Goal: Check status: Check status

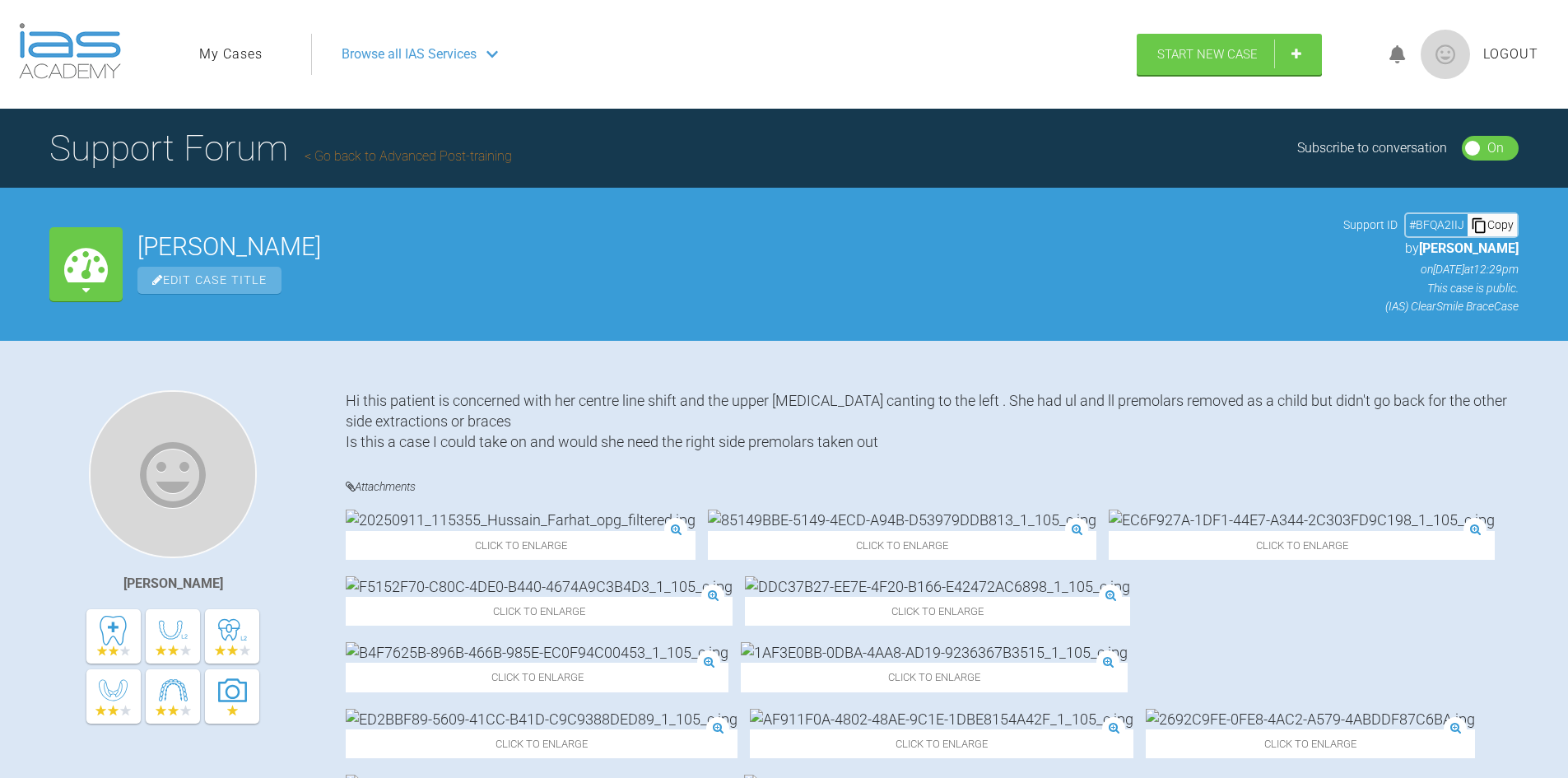
scroll to position [2753, 0]
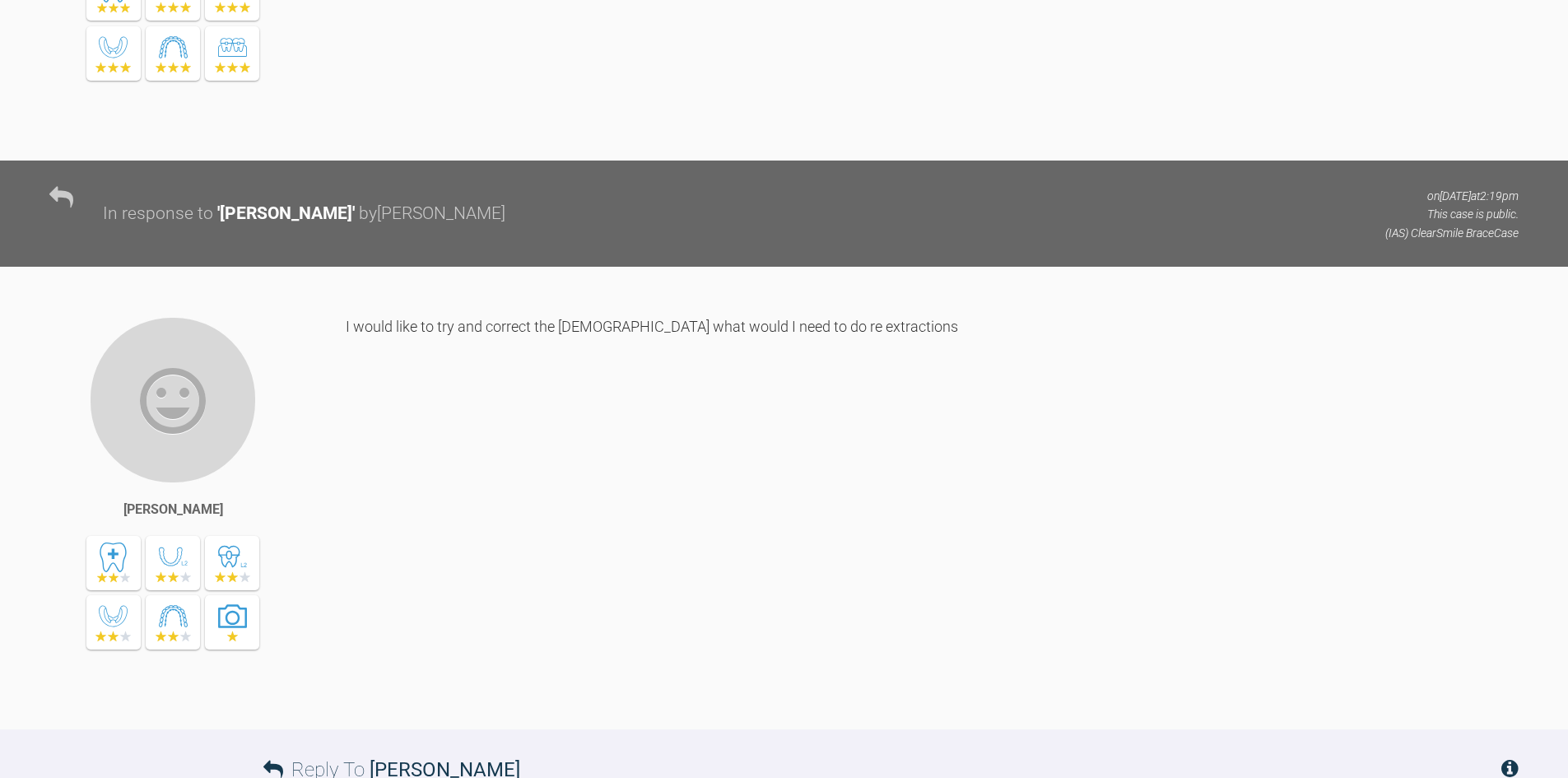
click at [77, 185] on div at bounding box center [69, 213] width 38 height 57
click at [49, 185] on icon at bounding box center [61, 197] width 24 height 24
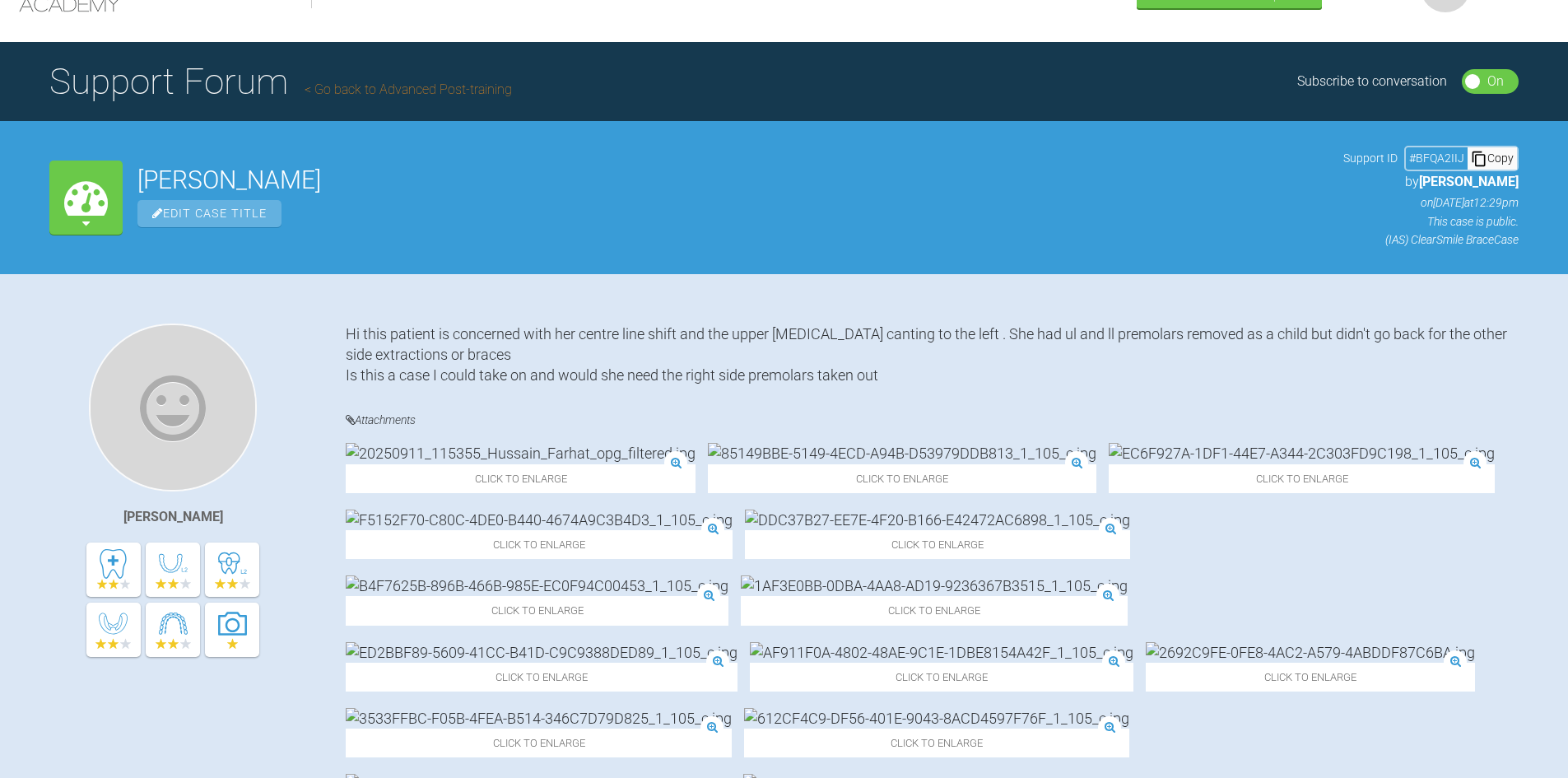
scroll to position [0, 0]
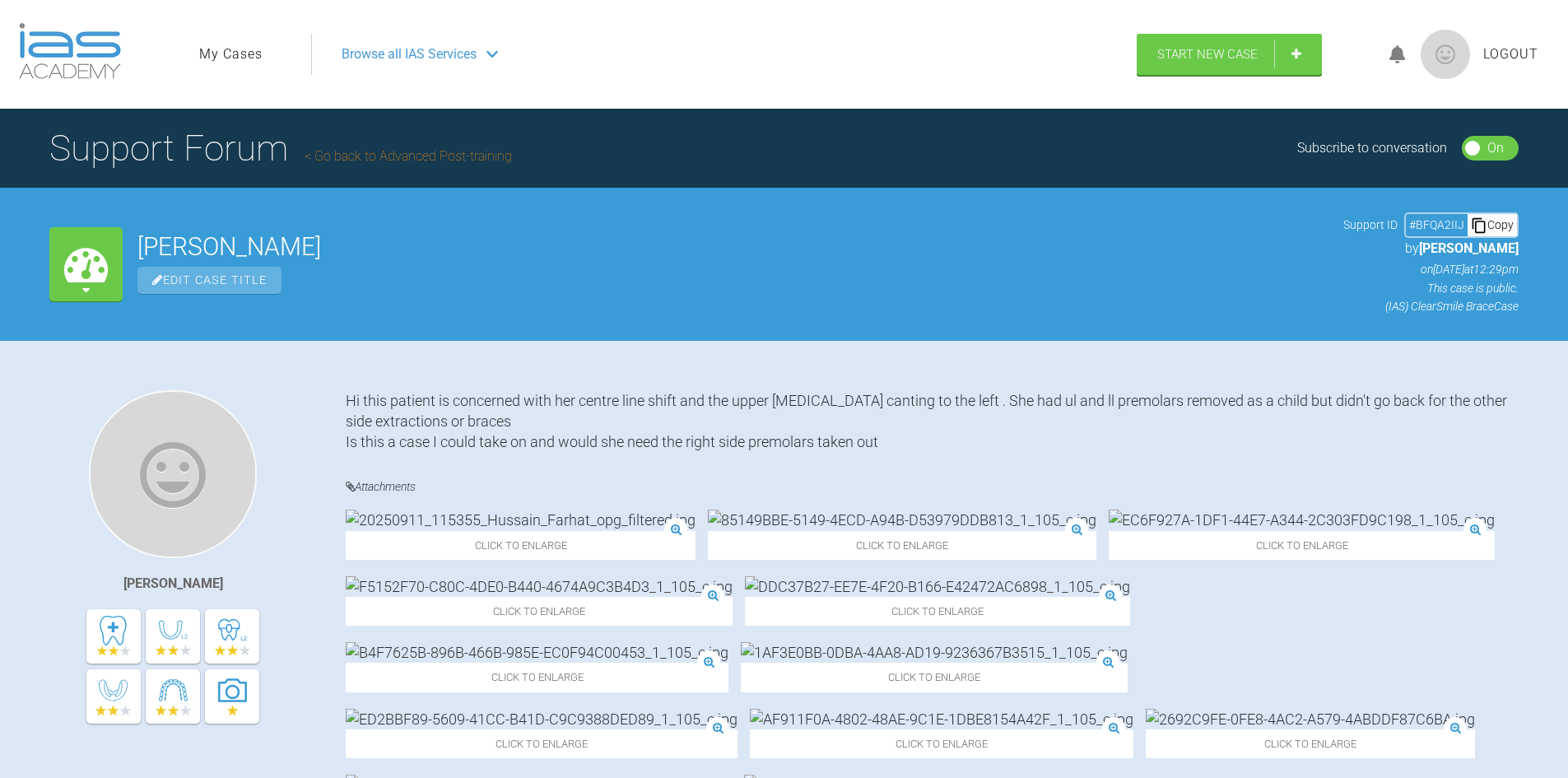
click at [210, 53] on link "My Cases" at bounding box center [231, 54] width 64 height 22
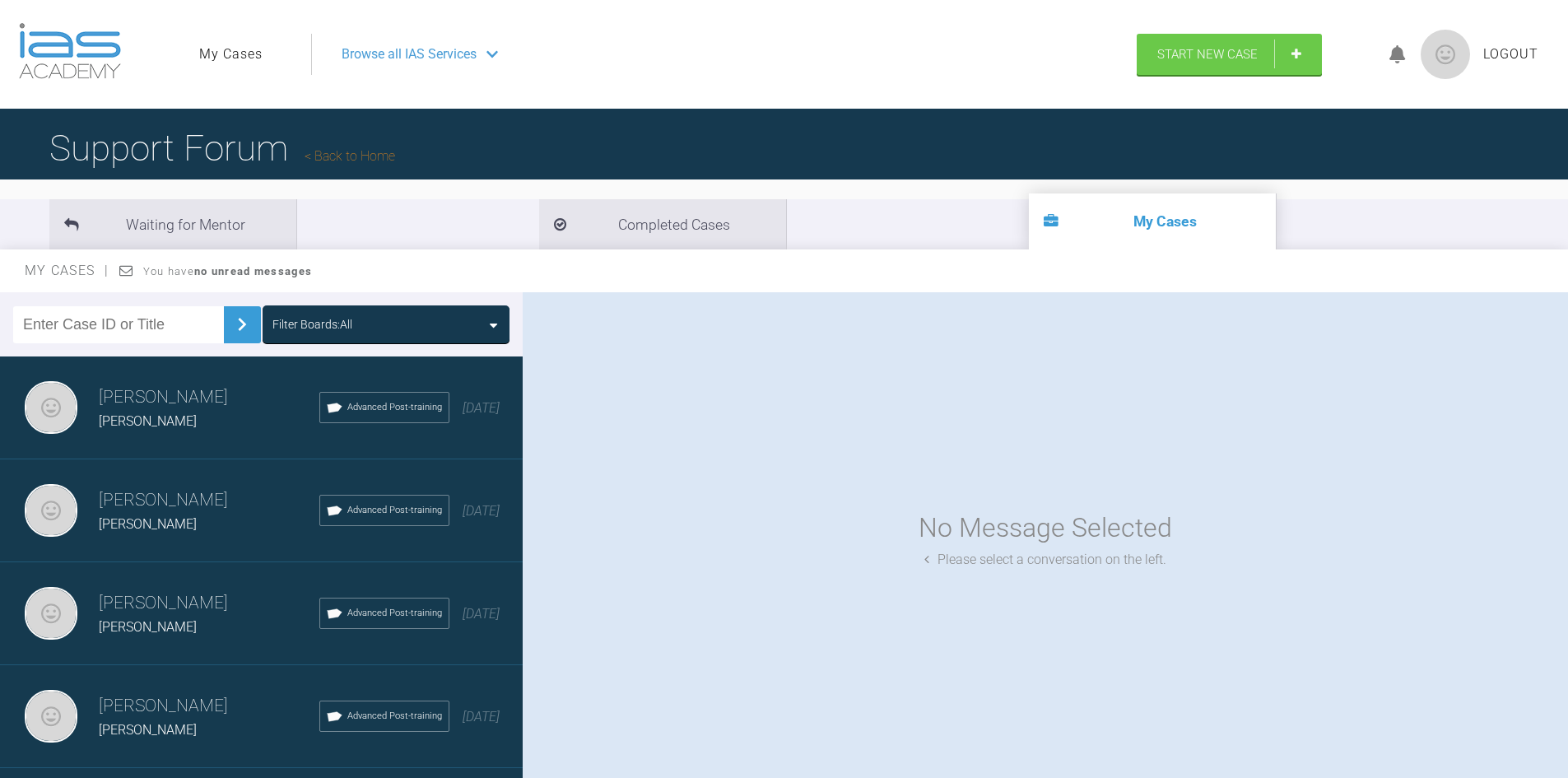
click at [131, 413] on span "[PERSON_NAME]" at bounding box center [147, 421] width 98 height 16
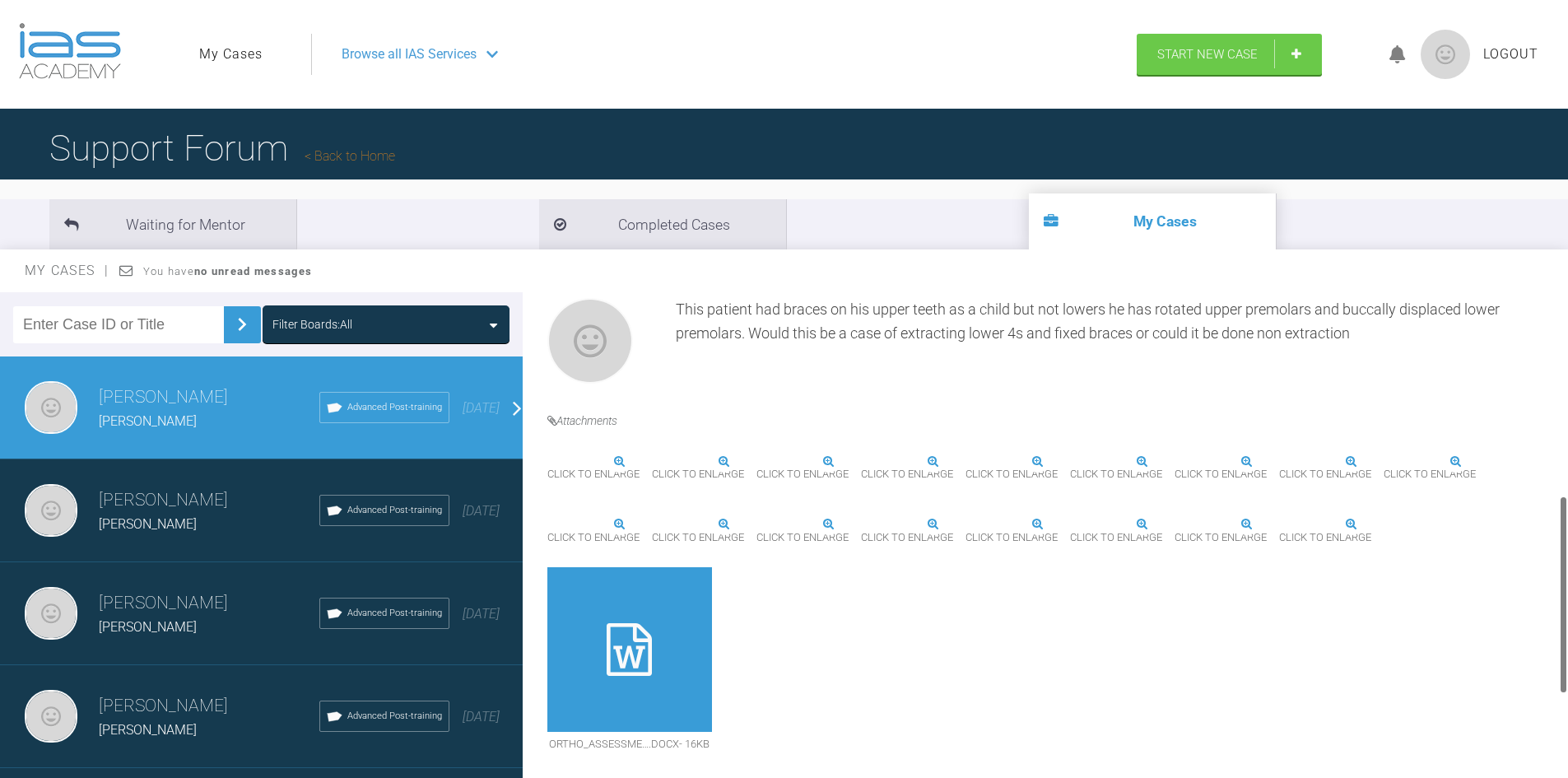
scroll to position [576, 0]
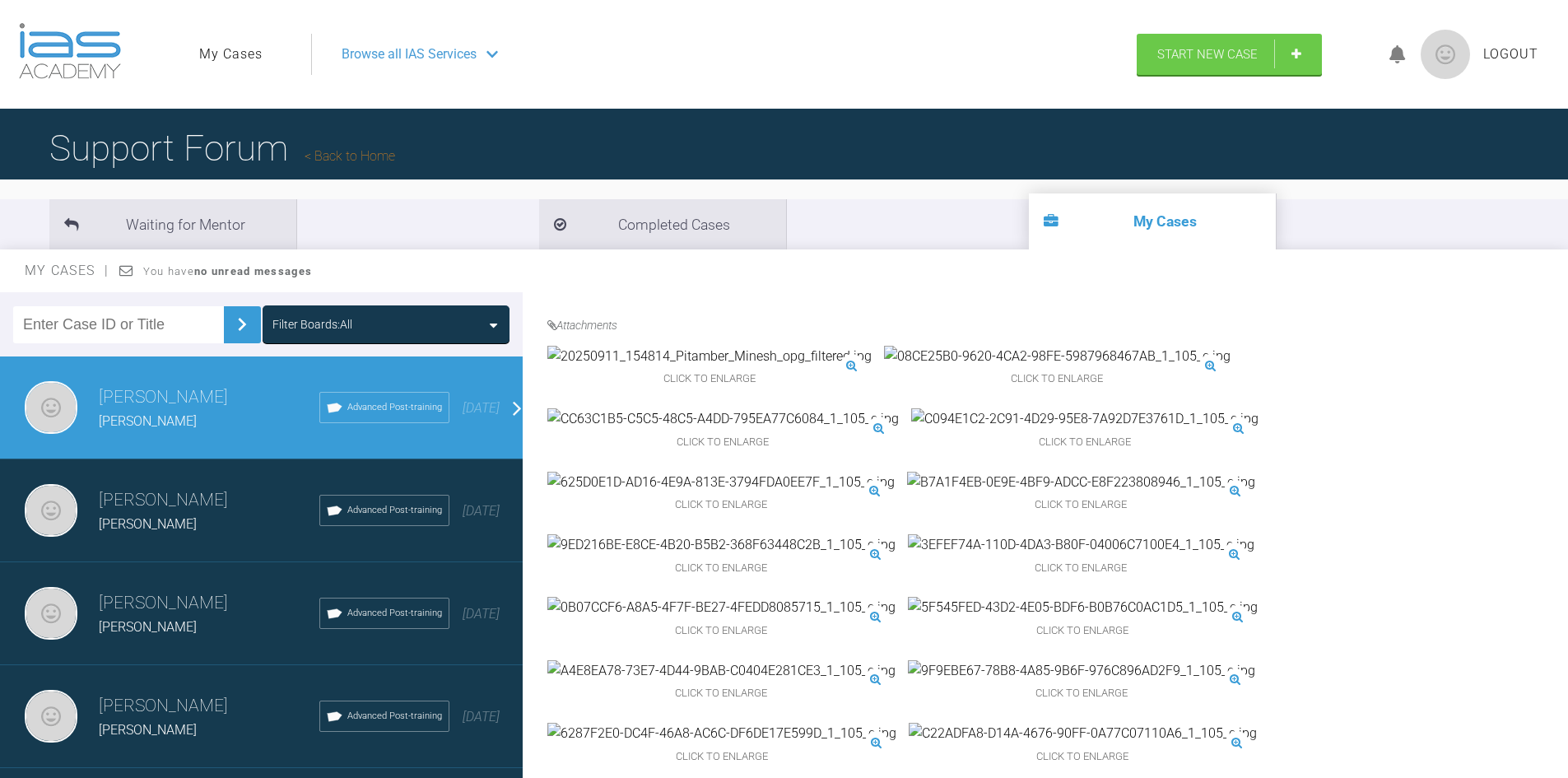
click at [646, 660] on img at bounding box center [721, 671] width 348 height 22
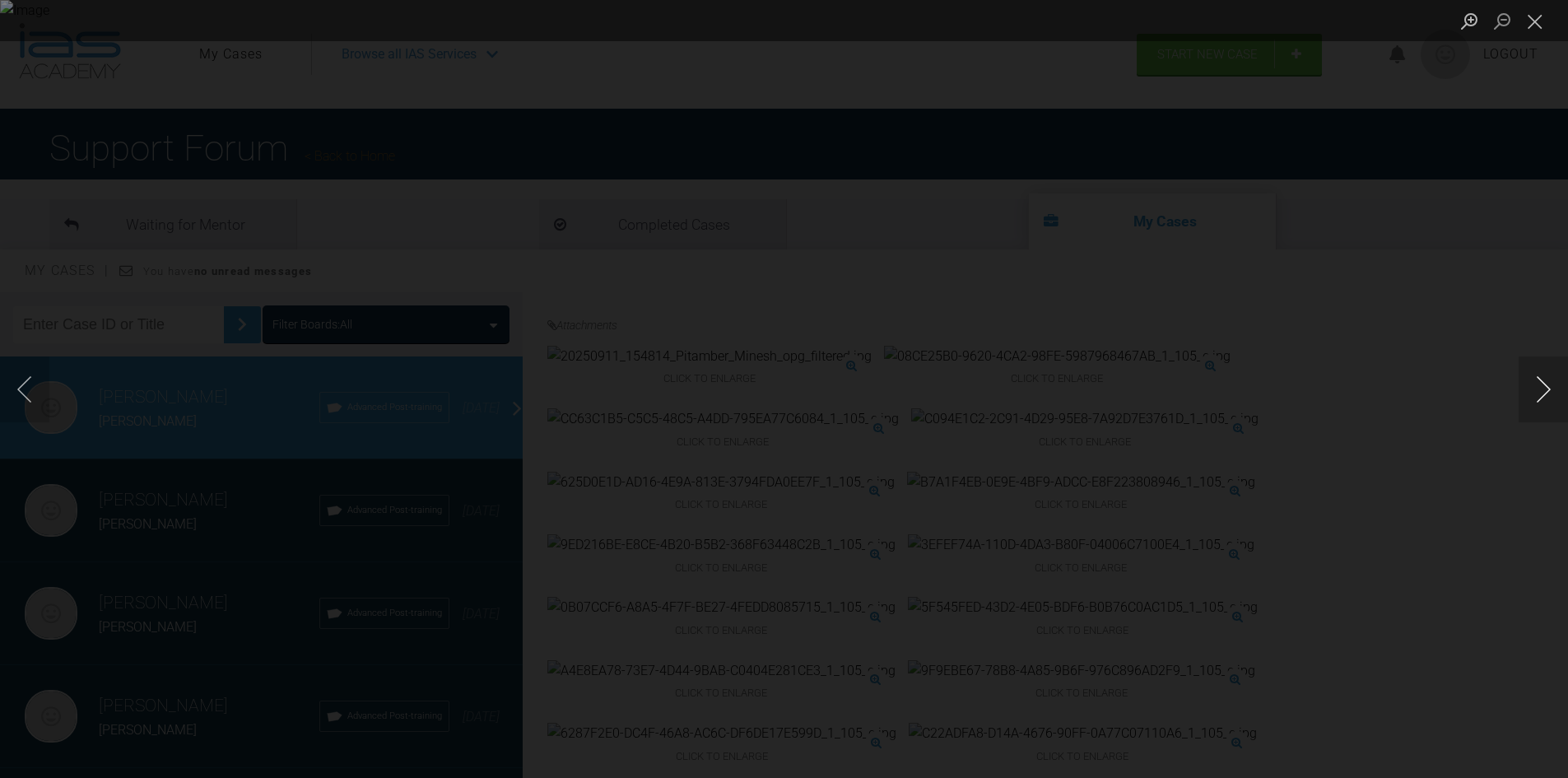
click at [1531, 381] on button "Next image" at bounding box center [1543, 389] width 49 height 66
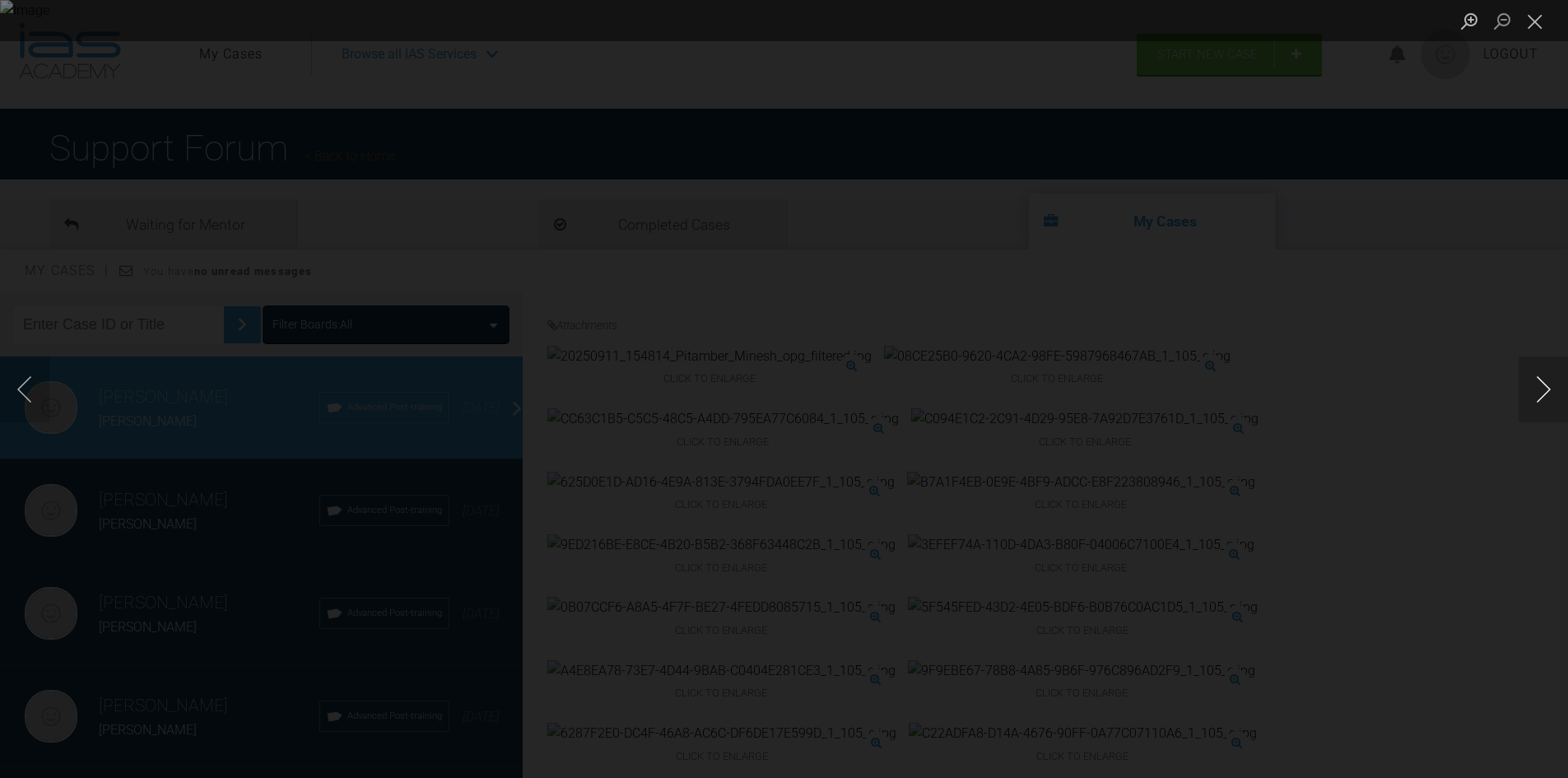
click at [1531, 381] on button "Next image" at bounding box center [1543, 389] width 49 height 66
click at [1530, 26] on button "Close lightbox" at bounding box center [1535, 21] width 33 height 28
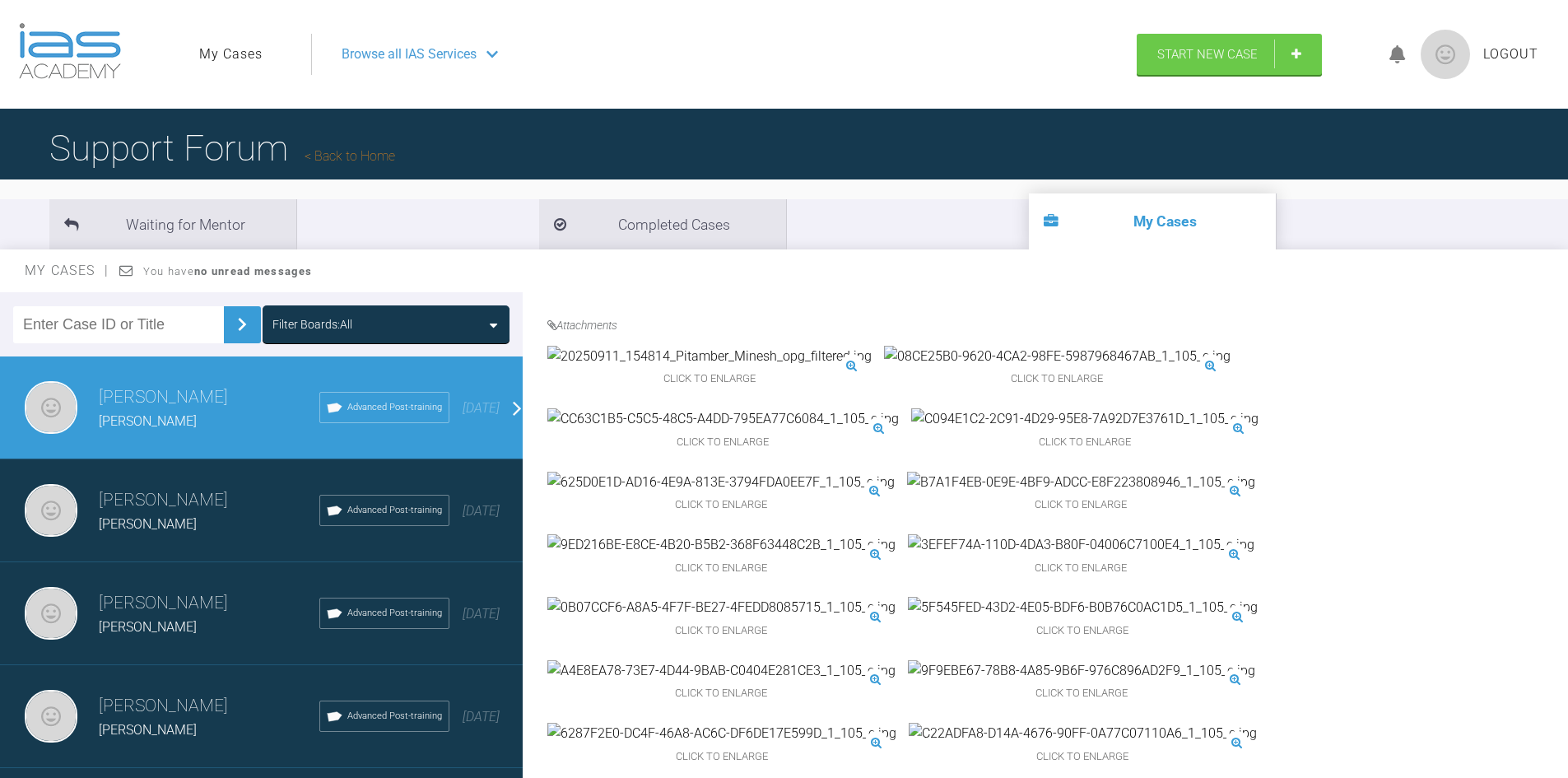
click at [633, 660] on img at bounding box center [721, 671] width 348 height 22
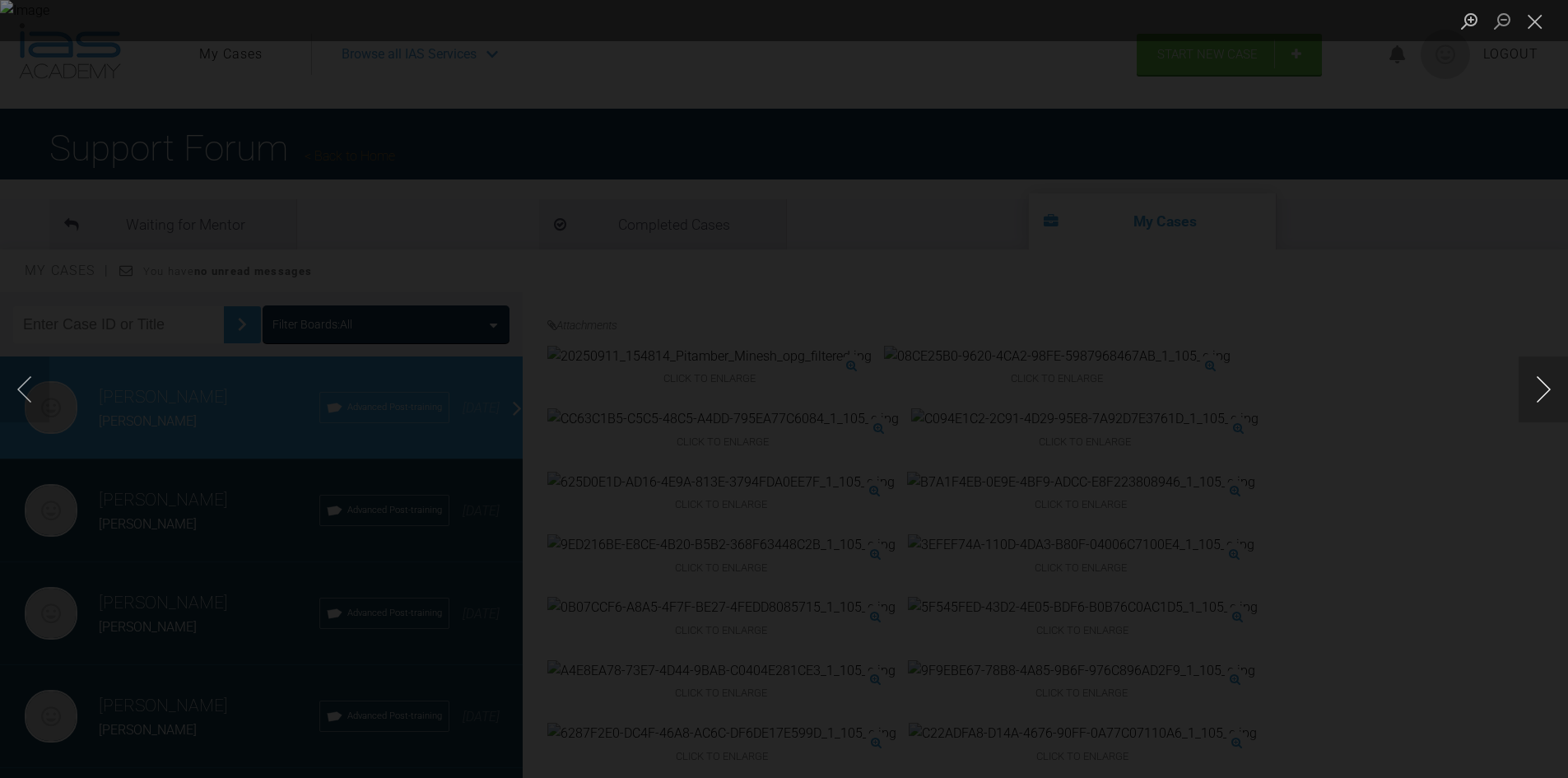
click at [1535, 381] on button "Next image" at bounding box center [1543, 389] width 49 height 66
click at [1532, 19] on button "Close lightbox" at bounding box center [1535, 21] width 33 height 28
